Goal: Task Accomplishment & Management: Manage account settings

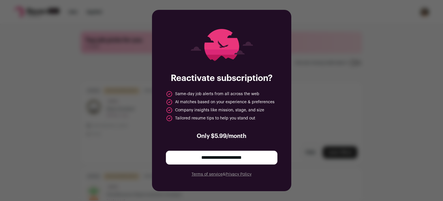
click at [201, 157] on input "**********" at bounding box center [222, 157] width 112 height 14
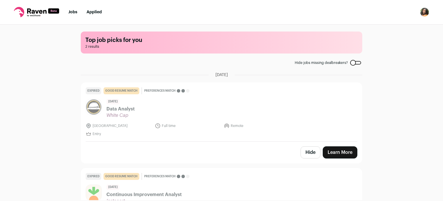
click at [427, 12] on img "Open dropdown" at bounding box center [424, 12] width 9 height 9
click at [384, 29] on link "Settings" at bounding box center [397, 27] width 64 height 14
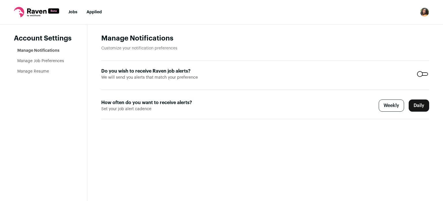
click at [42, 69] on link "Manage Resume" at bounding box center [33, 71] width 32 height 4
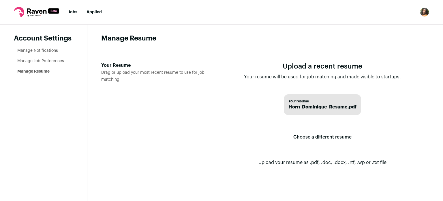
click at [329, 136] on label "Choose a different resume" at bounding box center [323, 137] width 58 height 16
click at [0, 0] on input "Your Resume Drag or upload your most recent resume to use for job matching." at bounding box center [0, 0] width 0 height 0
click at [33, 60] on link "Manage Job Preferences" at bounding box center [40, 61] width 47 height 4
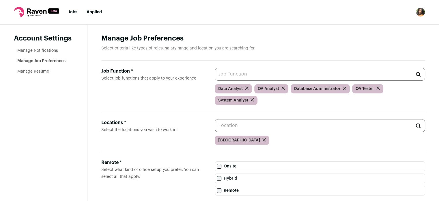
click at [38, 49] on link "Manage Notifications" at bounding box center [37, 50] width 41 height 4
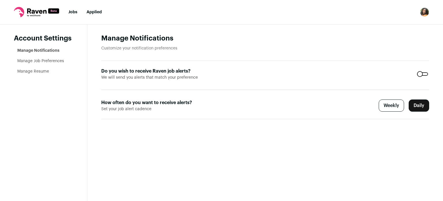
click at [74, 14] on link "Jobs" at bounding box center [72, 12] width 9 height 4
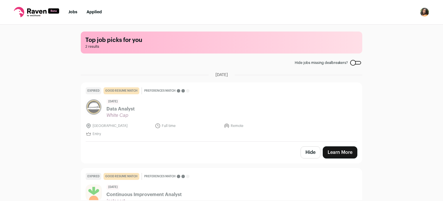
click at [36, 12] on icon at bounding box center [36, 10] width 19 height 5
